Goal: Task Accomplishment & Management: Use online tool/utility

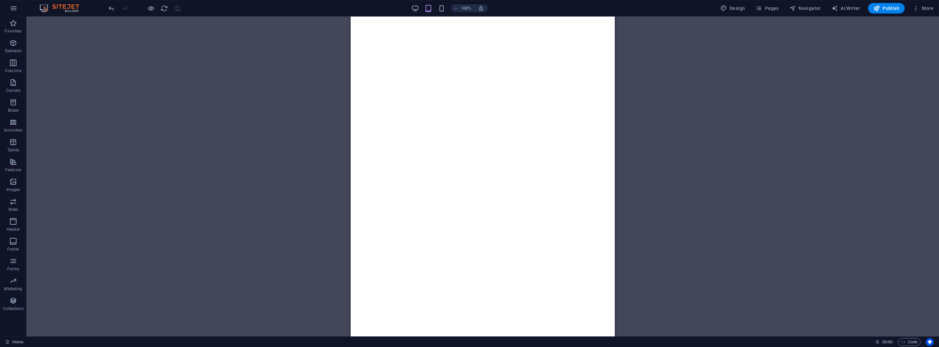
click at [252, 89] on div "Drag here to replace the existing content. Press “Ctrl” if you want to create a…" at bounding box center [482, 177] width 913 height 320
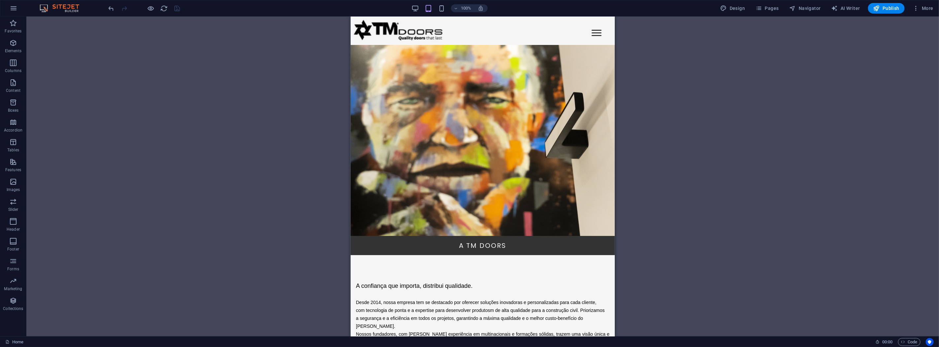
scroll to position [1535, 0]
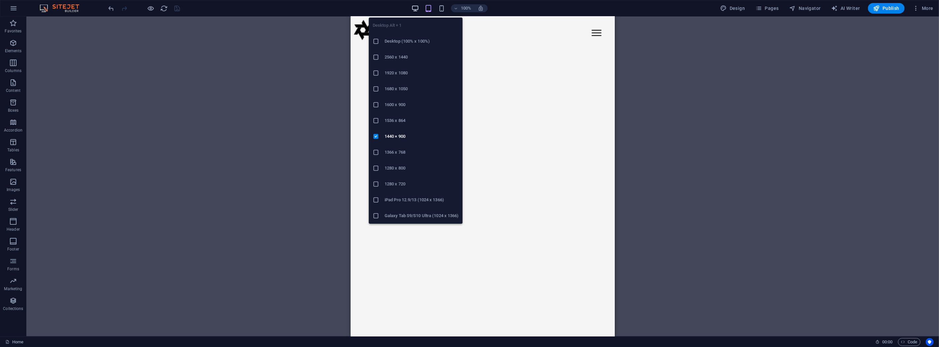
click at [416, 10] on icon "button" at bounding box center [416, 9] width 8 height 8
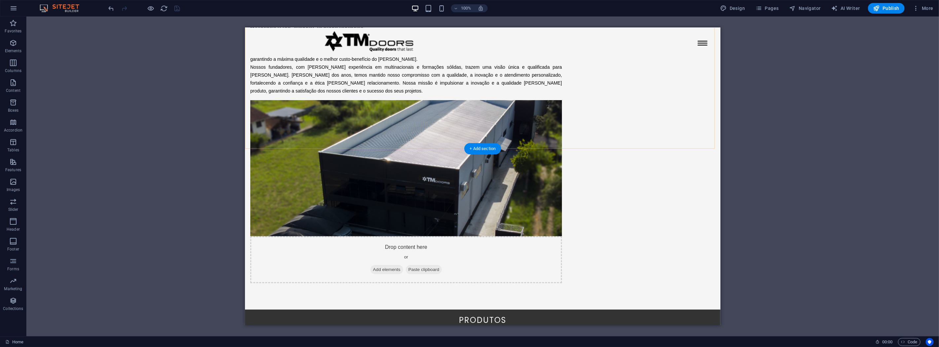
scroll to position [530, 0]
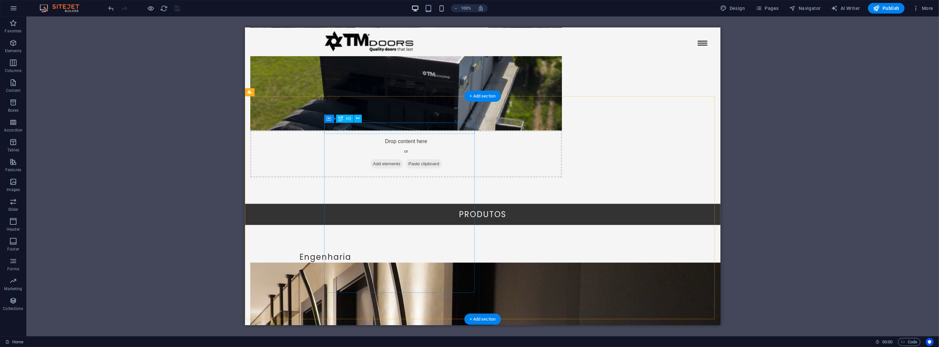
click at [401, 251] on div "Engenharia" at bounding box center [325, 256] width 151 height 11
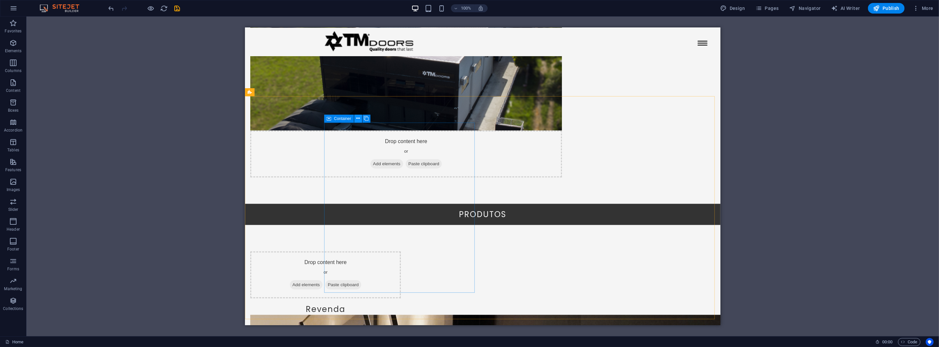
click at [360, 119] on button at bounding box center [358, 119] width 8 height 8
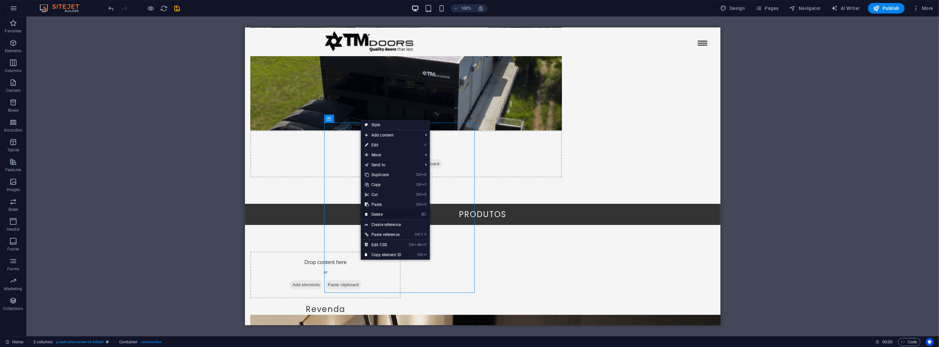
click at [387, 213] on link "⌦ Delete" at bounding box center [383, 214] width 44 height 10
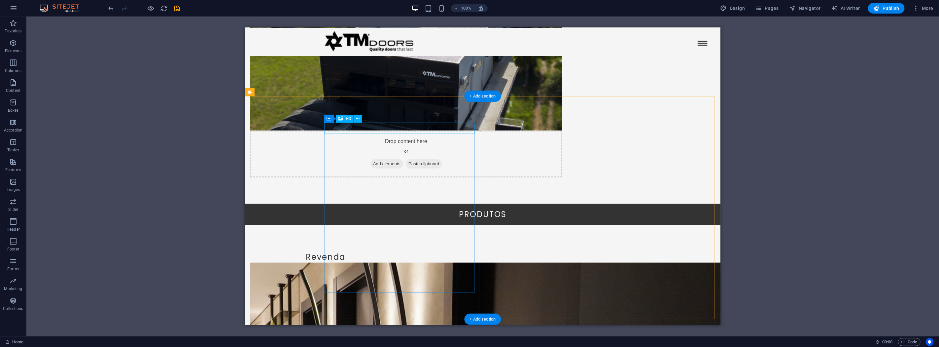
click at [401, 251] on div "Revenda" at bounding box center [325, 256] width 151 height 11
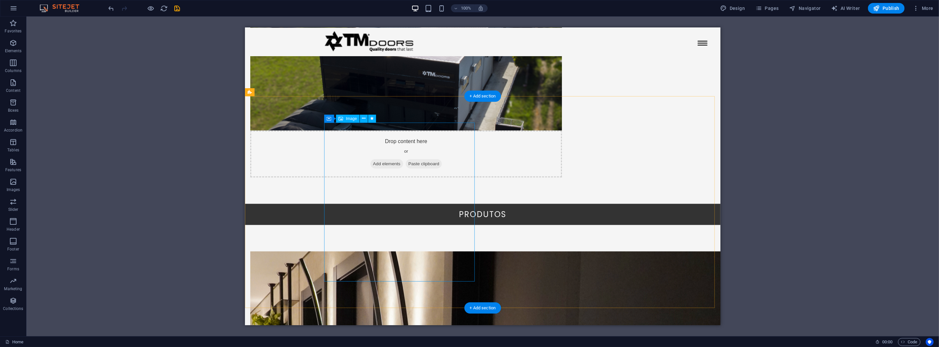
click at [335, 119] on span "Container" at bounding box center [342, 119] width 17 height 4
click at [355, 120] on button at bounding box center [358, 119] width 8 height 8
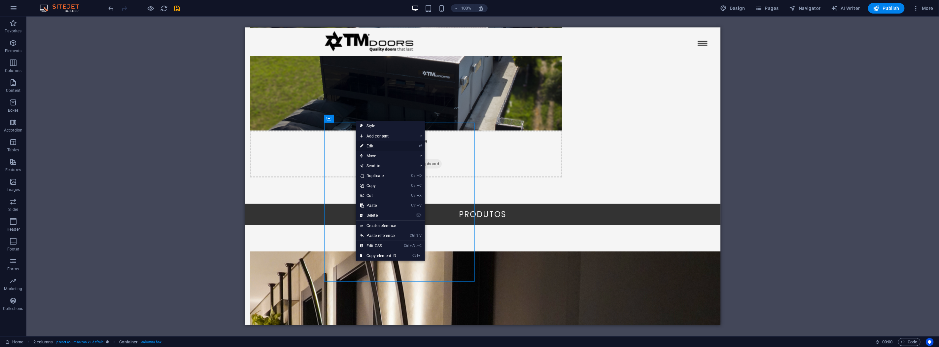
click at [376, 147] on link "⏎ Edit" at bounding box center [378, 146] width 44 height 10
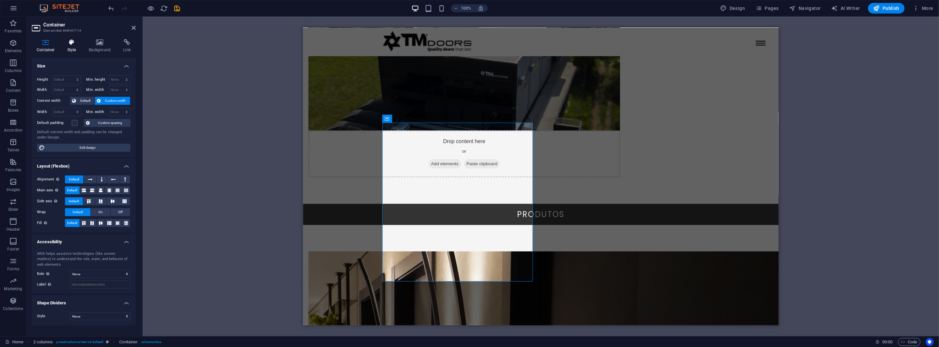
click at [81, 49] on h4 "Style" at bounding box center [72, 46] width 21 height 14
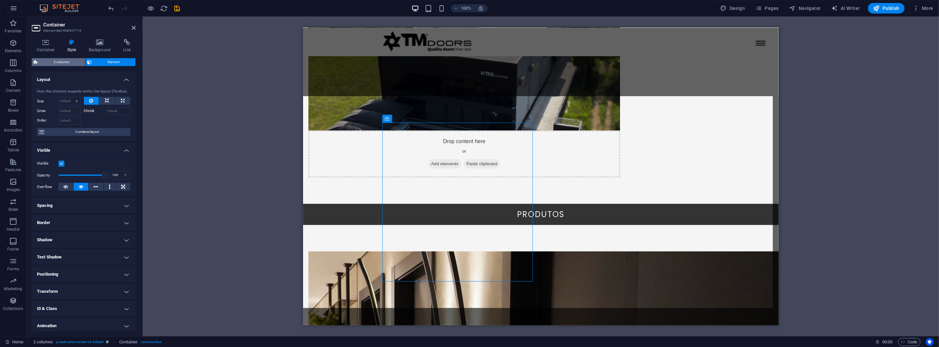
click at [64, 63] on span "2 columns" at bounding box center [61, 62] width 43 height 8
select select "rem"
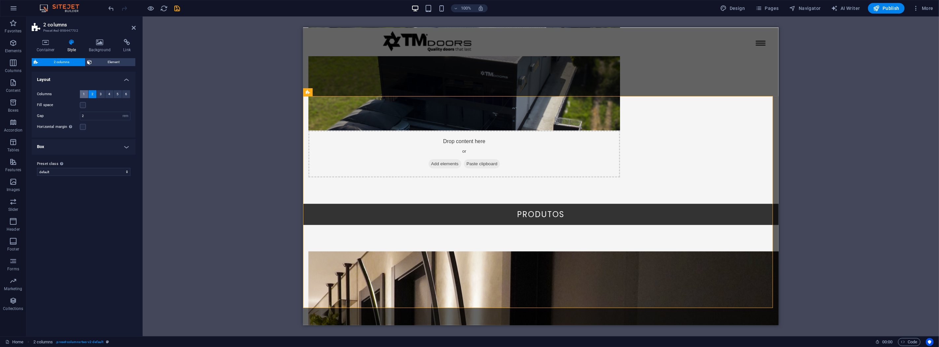
click at [84, 96] on span "1" at bounding box center [84, 94] width 2 height 8
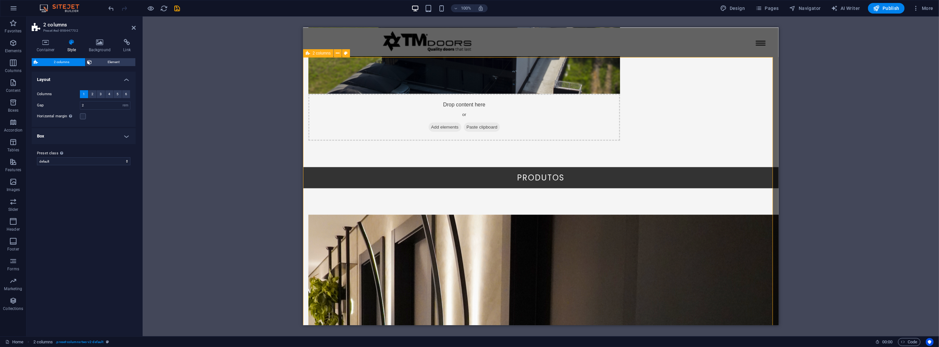
scroll to position [640, 0]
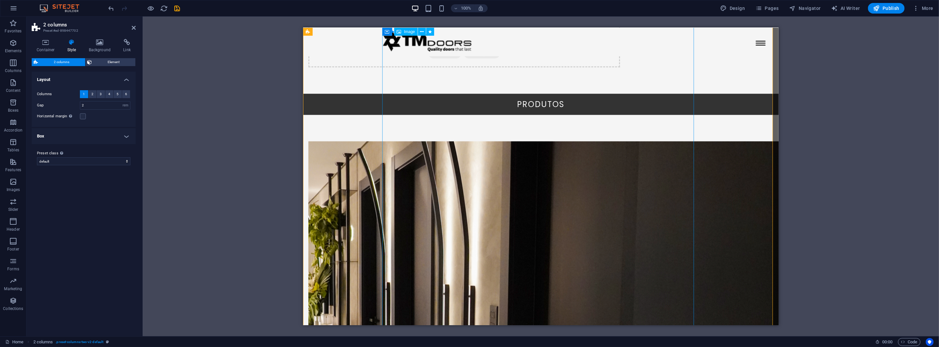
click at [49, 46] on h4 "Container" at bounding box center [47, 46] width 31 height 14
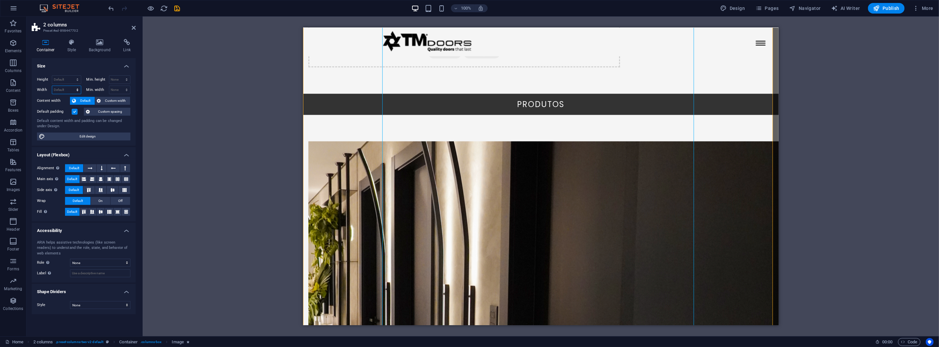
click at [71, 90] on select "Default px rem % em vh vw" at bounding box center [66, 90] width 29 height 8
select select "%"
click at [71, 86] on select "Default px rem % em vh vw" at bounding box center [66, 90] width 29 height 8
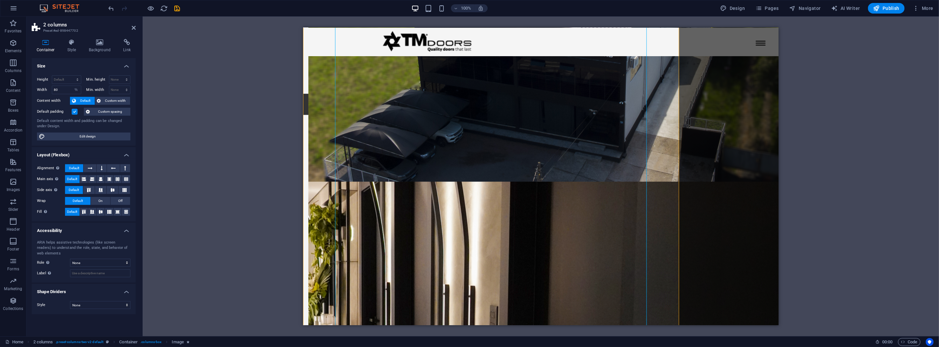
type input "100"
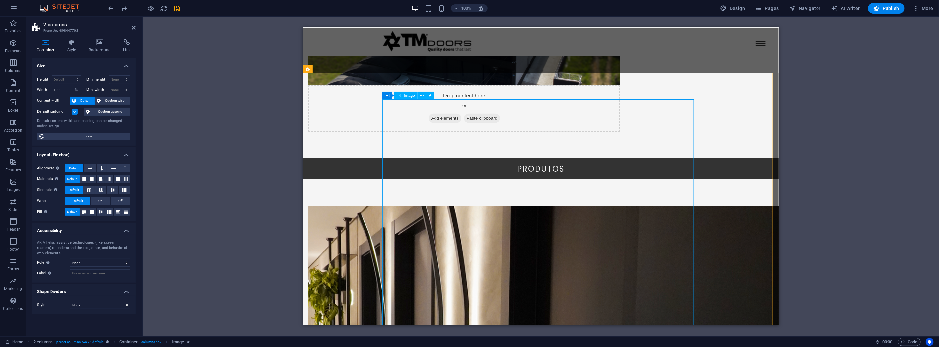
scroll to position [530, 0]
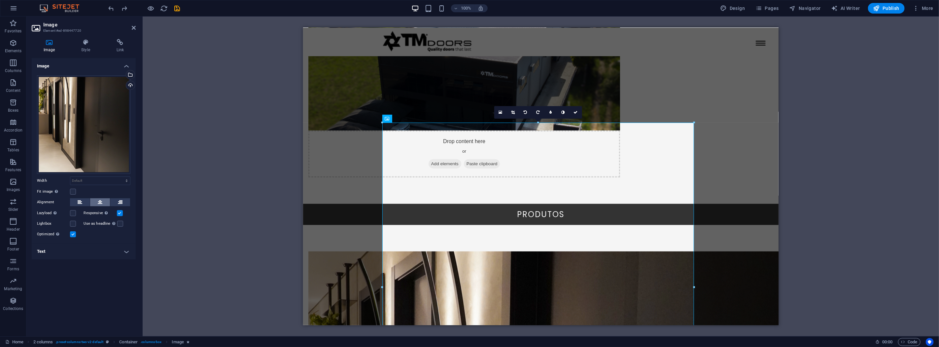
click at [102, 201] on button at bounding box center [100, 202] width 20 height 8
click at [81, 178] on select "Default auto px rem % em vh vw" at bounding box center [100, 181] width 60 height 8
select select "%"
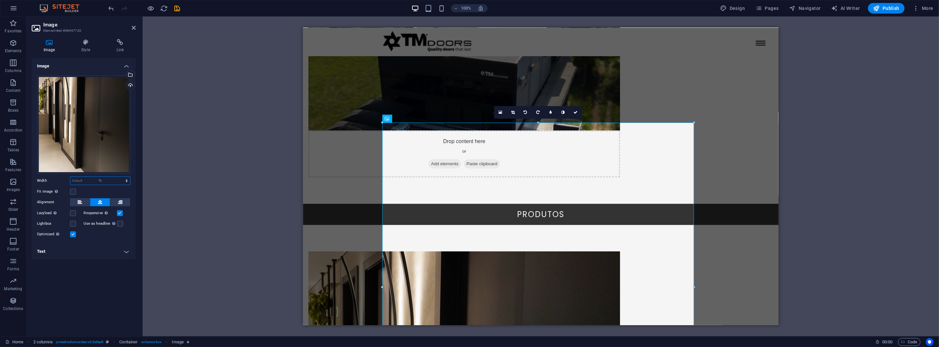
click at [121, 177] on select "Default auto px rem % em vh vw" at bounding box center [100, 181] width 60 height 8
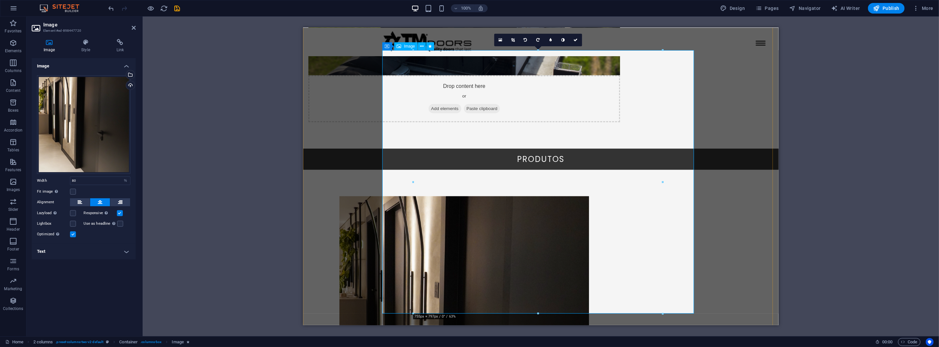
scroll to position [640, 0]
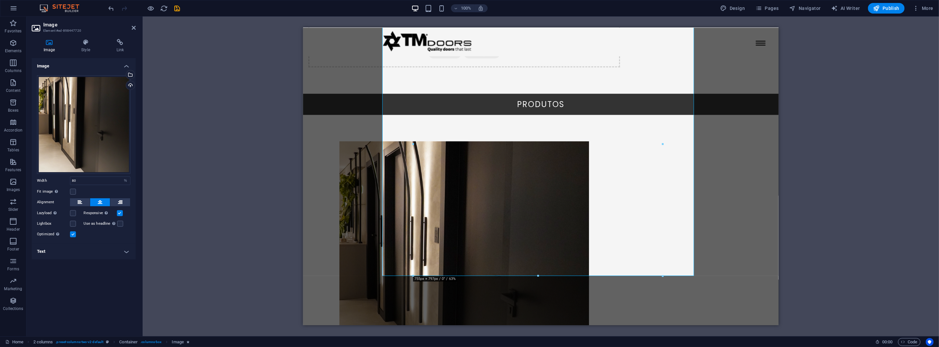
click at [47, 176] on div "Drag files here, click to choose files or select files from Files or our free s…" at bounding box center [84, 156] width 104 height 173
drag, startPoint x: 74, startPoint y: 179, endPoint x: 63, endPoint y: 178, distance: 10.9
click at [63, 179] on div "Width 80 Default auto px rem % em vh vw" at bounding box center [83, 180] width 93 height 9
type input "60"
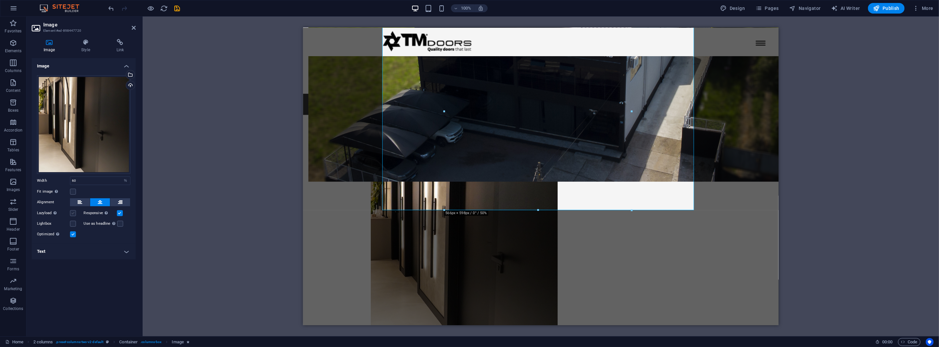
click at [74, 212] on label at bounding box center [73, 213] width 6 height 6
click at [0, 0] on input "Lazyload Loading images after the page loads improves page speed." at bounding box center [0, 0] width 0 height 0
click at [254, 157] on div "Drag here to replace the existing content. Press “Ctrl” if you want to create a…" at bounding box center [541, 177] width 797 height 320
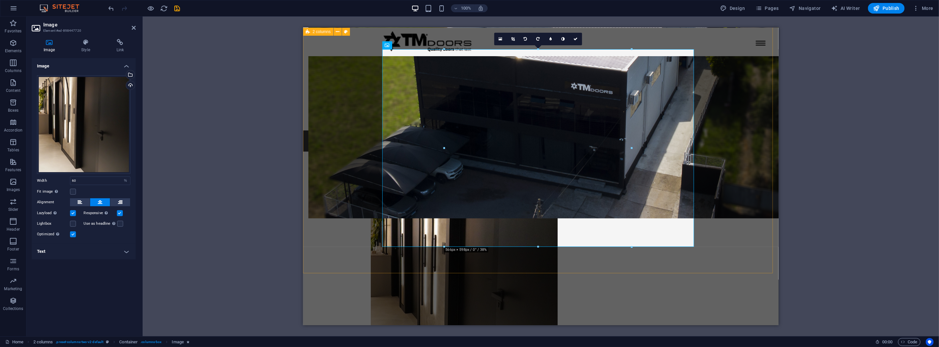
click at [328, 151] on div at bounding box center [541, 276] width 476 height 250
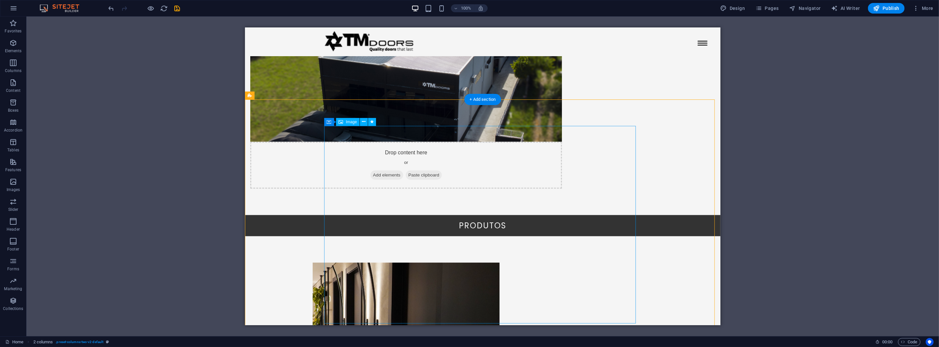
scroll to position [530, 0]
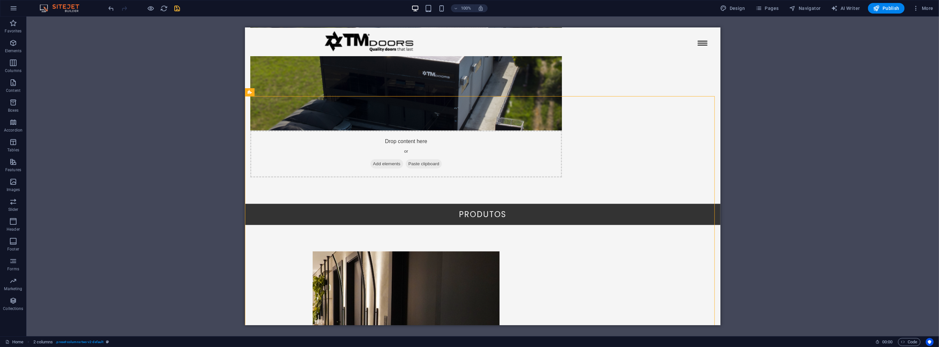
click at [178, 6] on icon "save" at bounding box center [178, 9] width 8 height 8
